Goal: Find specific page/section: Find specific page/section

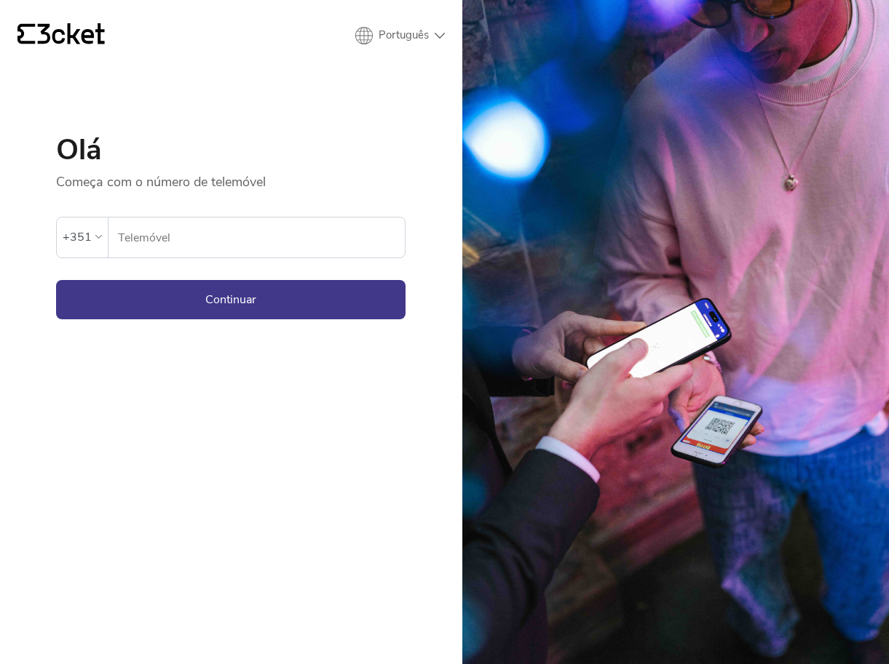
click at [266, 253] on input "Telemóvel" at bounding box center [260, 238] width 287 height 40
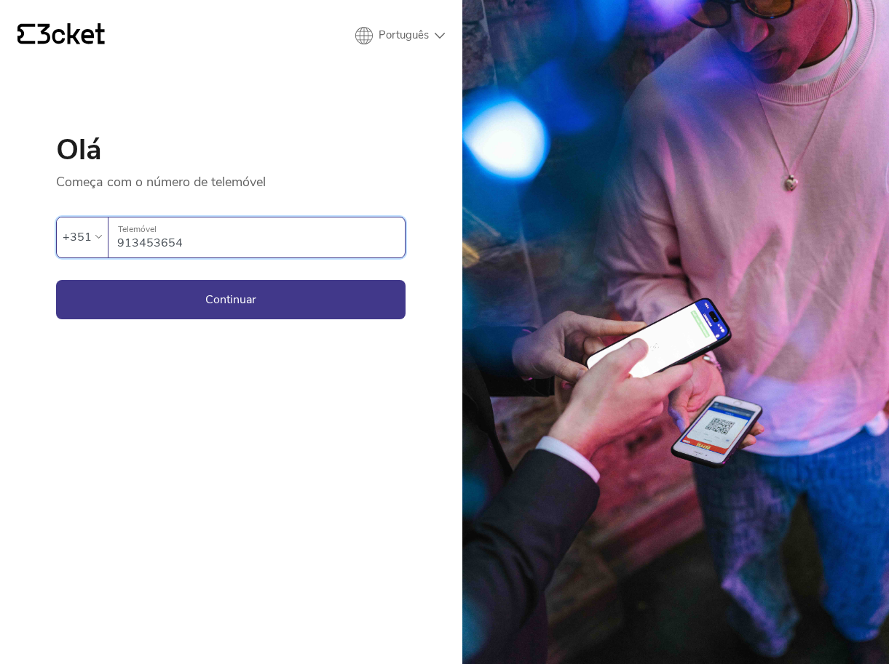
type input "913453654"
click at [231, 299] on button "Continuar" at bounding box center [230, 299] width 349 height 39
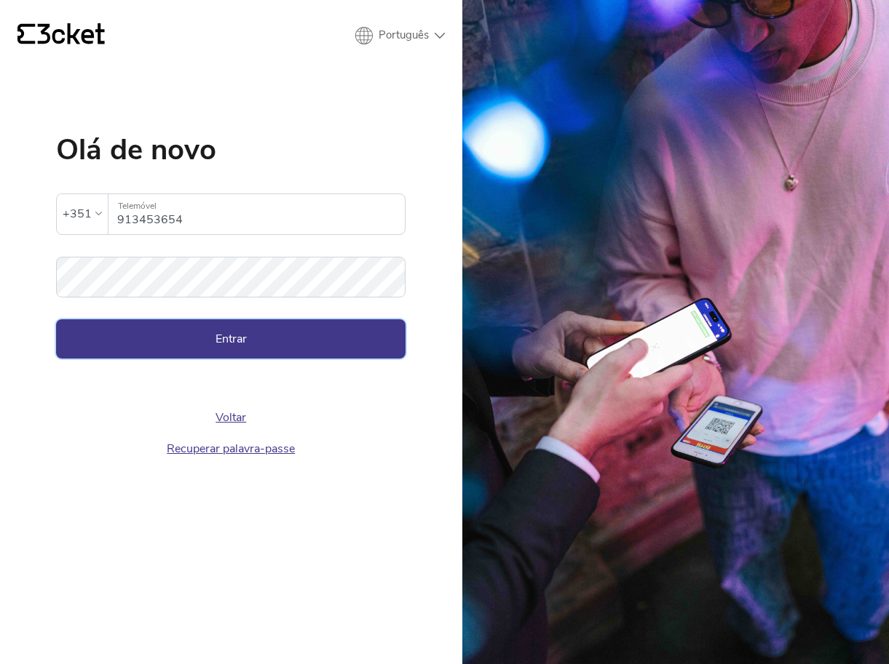
click at [169, 330] on button "Entrar" at bounding box center [230, 338] width 349 height 39
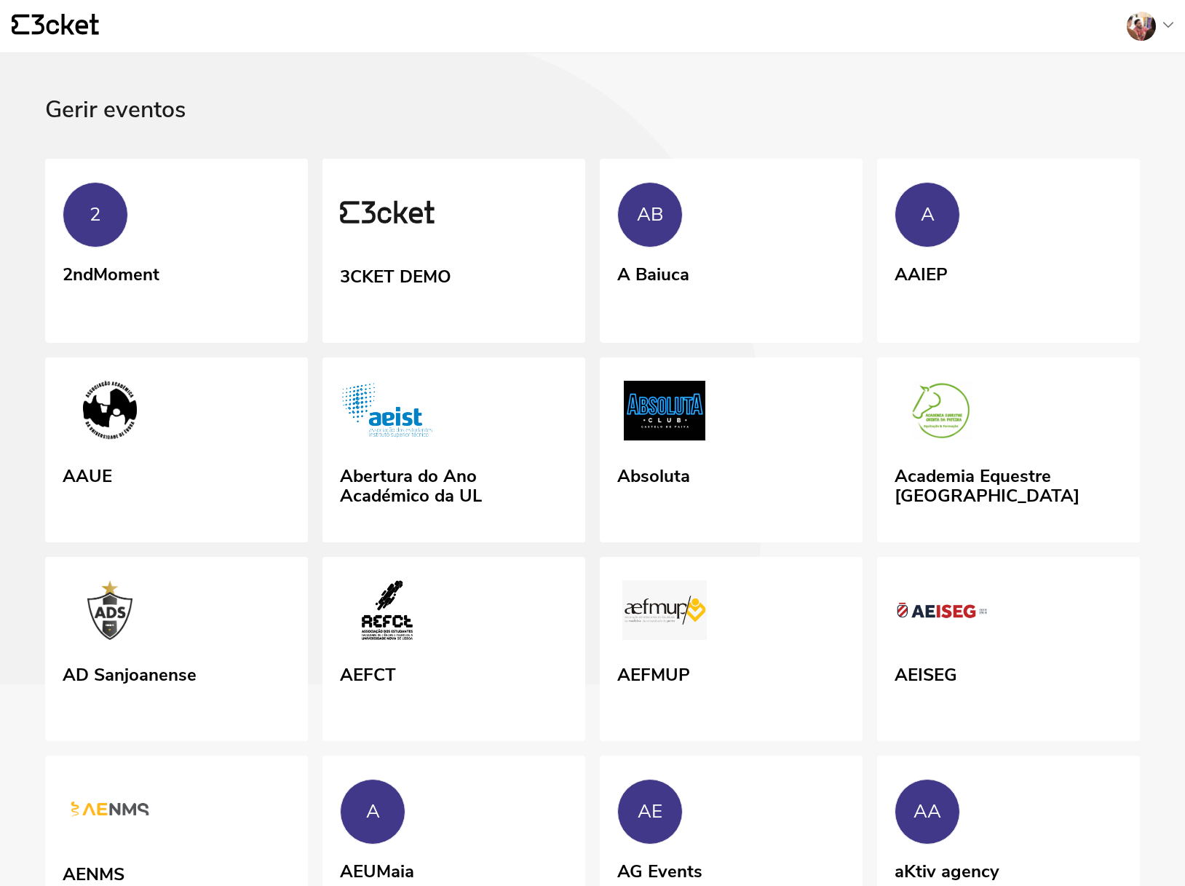
click at [1173, 35] on div "{' '} A minha conta Administração Gerir eventos Sair" at bounding box center [592, 26] width 1185 height 53
click at [1168, 30] on div at bounding box center [1168, 26] width 10 height 9
click at [1099, 108] on div "Administração" at bounding box center [1103, 105] width 130 height 35
click at [1154, 26] on div at bounding box center [1141, 26] width 29 height 29
click at [1090, 100] on div "Administração" at bounding box center [1103, 105] width 130 height 35
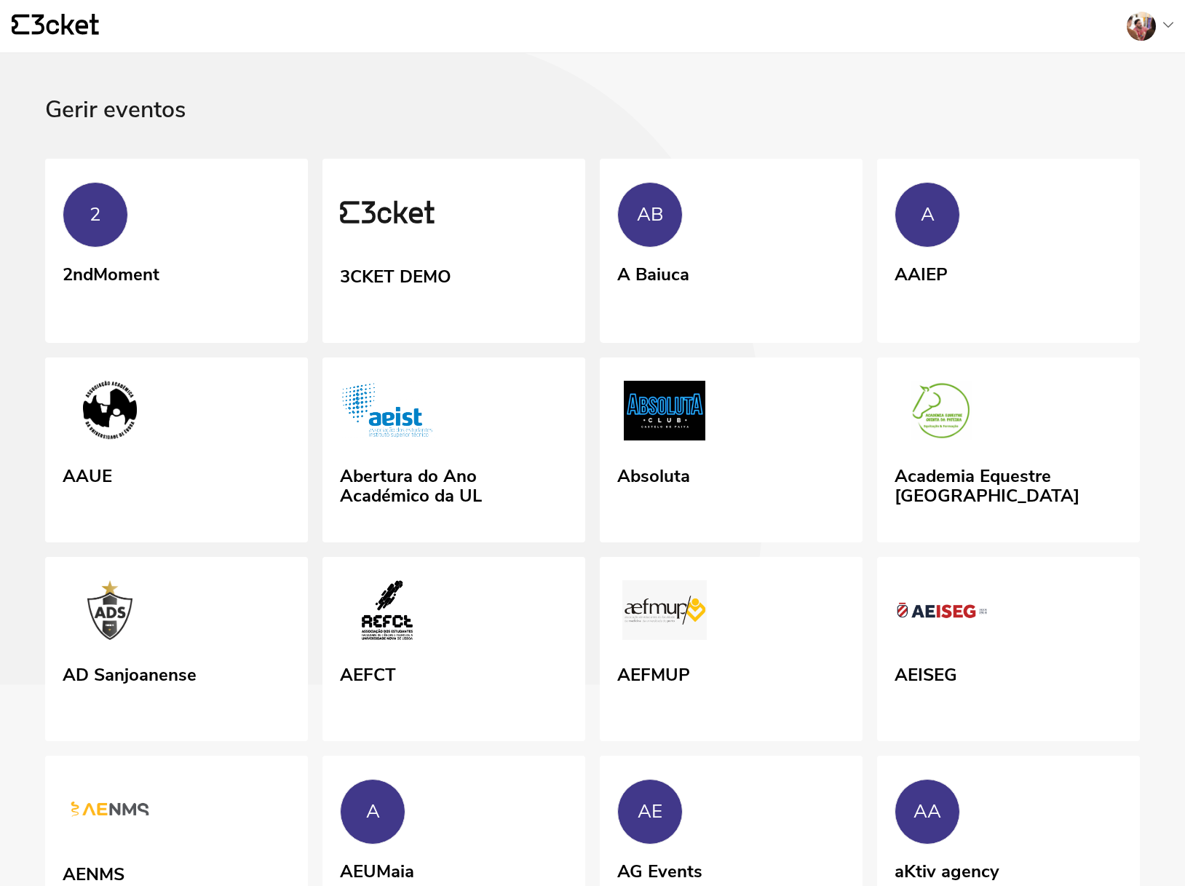
click at [1159, 35] on div at bounding box center [1144, 26] width 58 height 29
click at [1110, 121] on div "Administração" at bounding box center [1103, 105] width 130 height 35
